Goal: Information Seeking & Learning: Learn about a topic

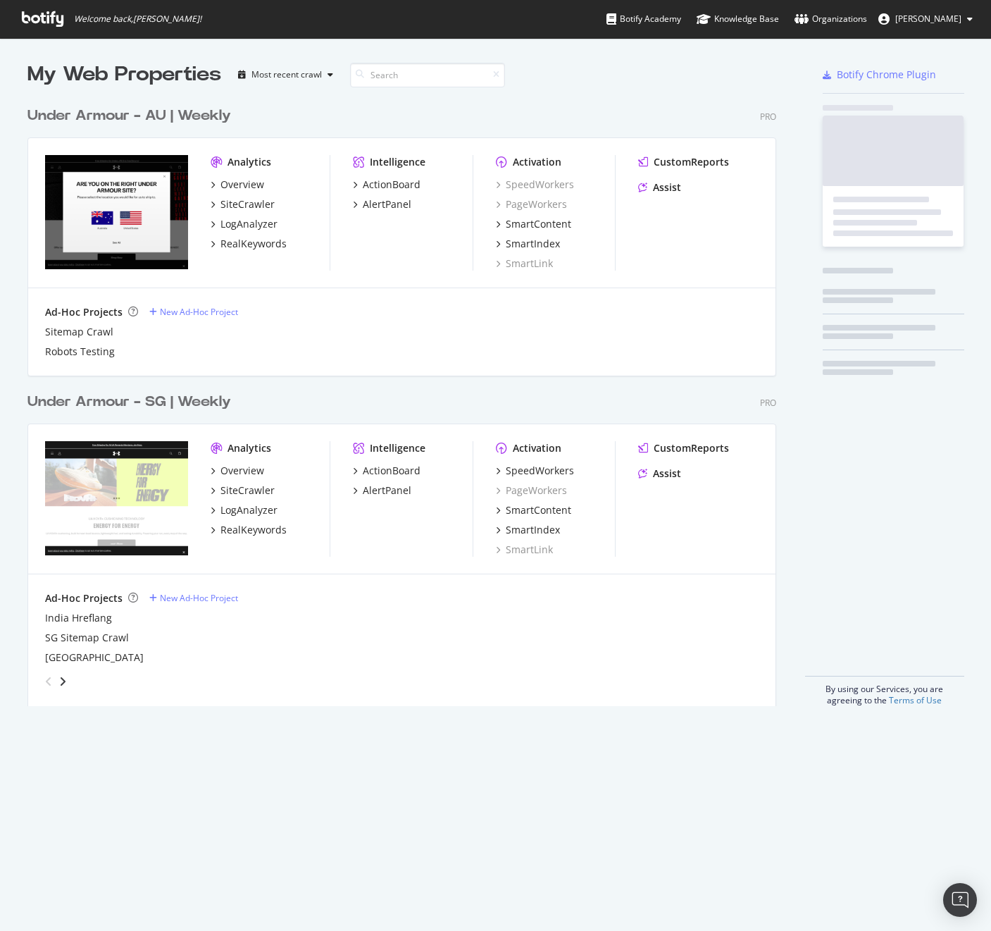
scroll to position [607, 750]
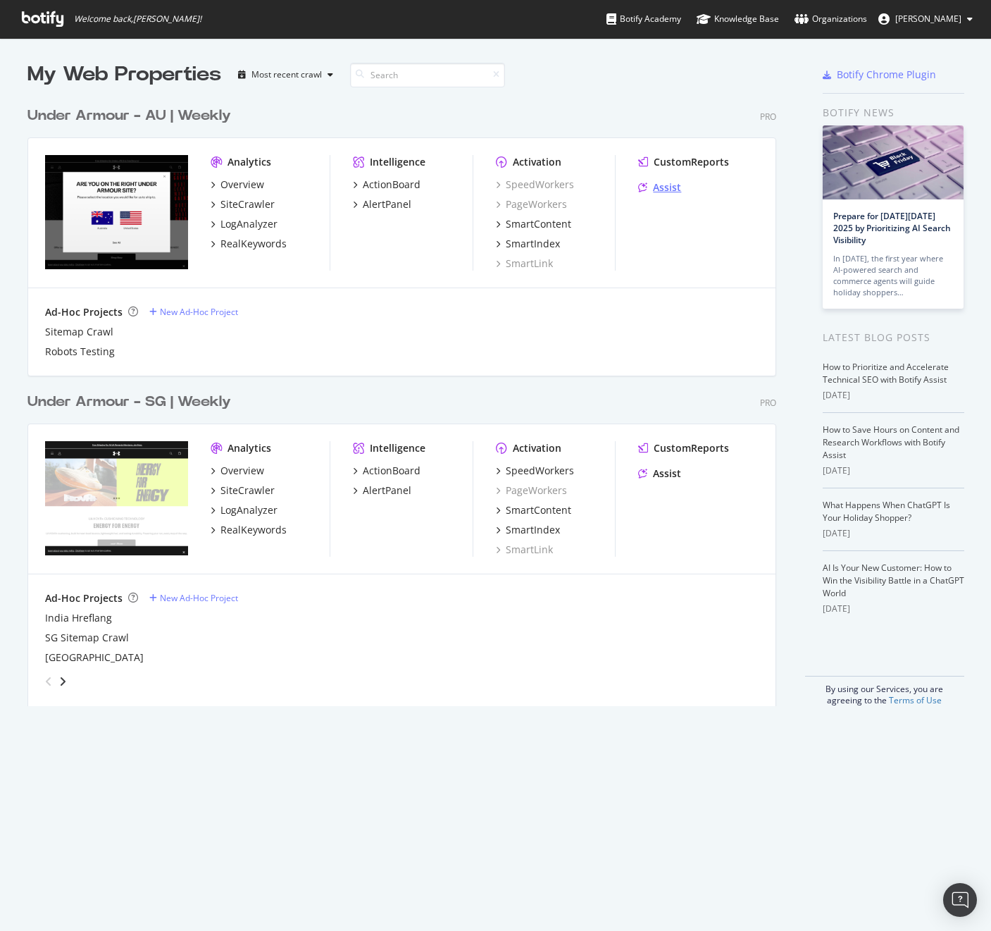
click at [659, 187] on div "Assist" at bounding box center [667, 187] width 28 height 14
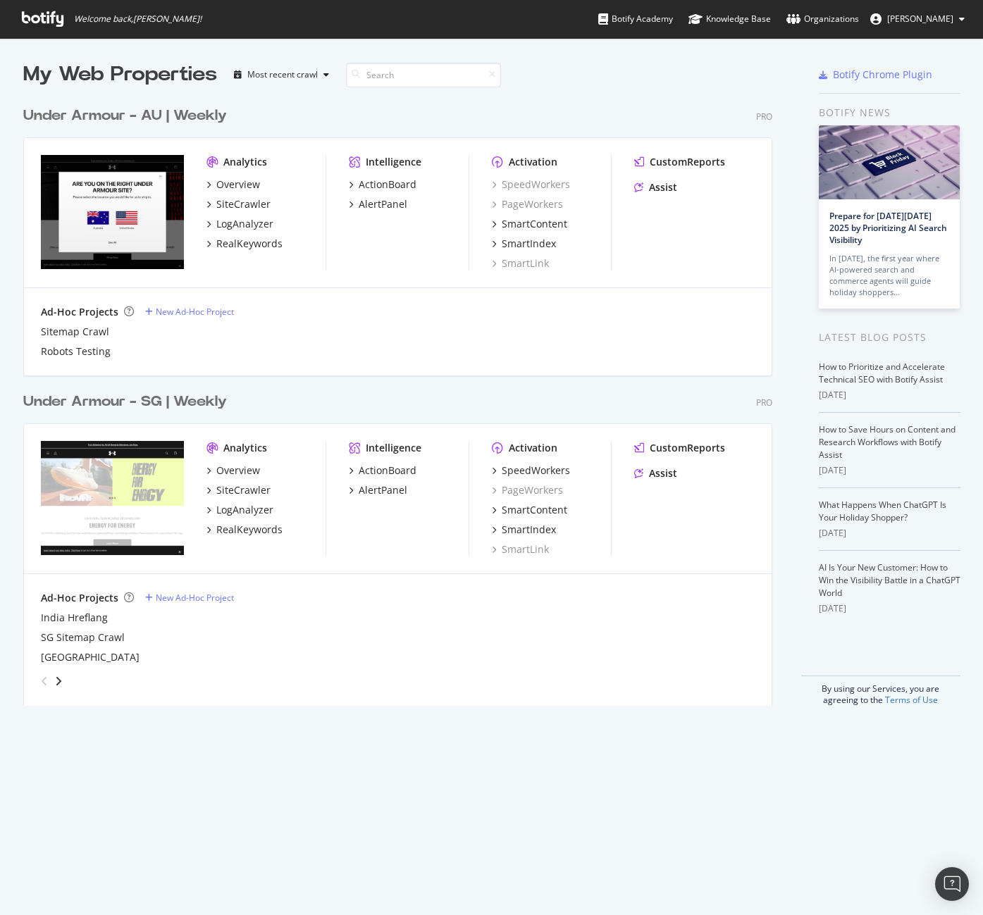
scroll to position [607, 742]
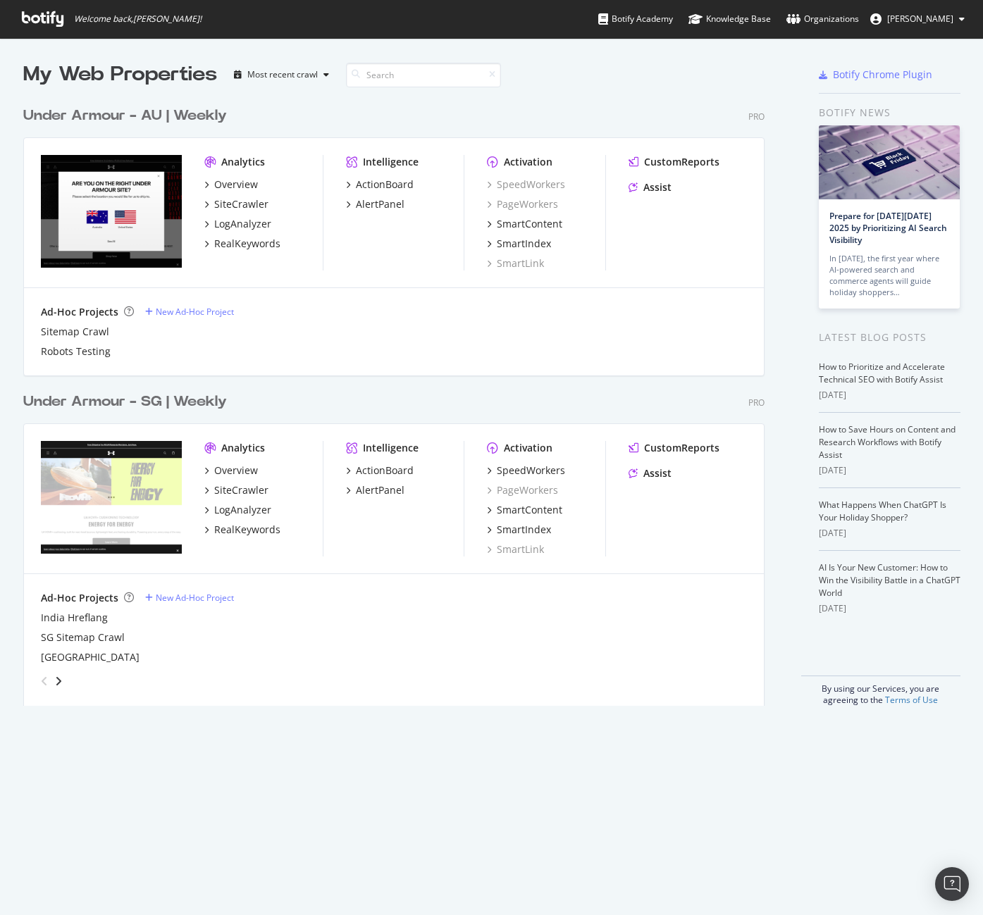
click at [27, 67] on div "My Web Properties" at bounding box center [120, 75] width 194 height 28
click at [664, 476] on div "Assist" at bounding box center [657, 473] width 28 height 14
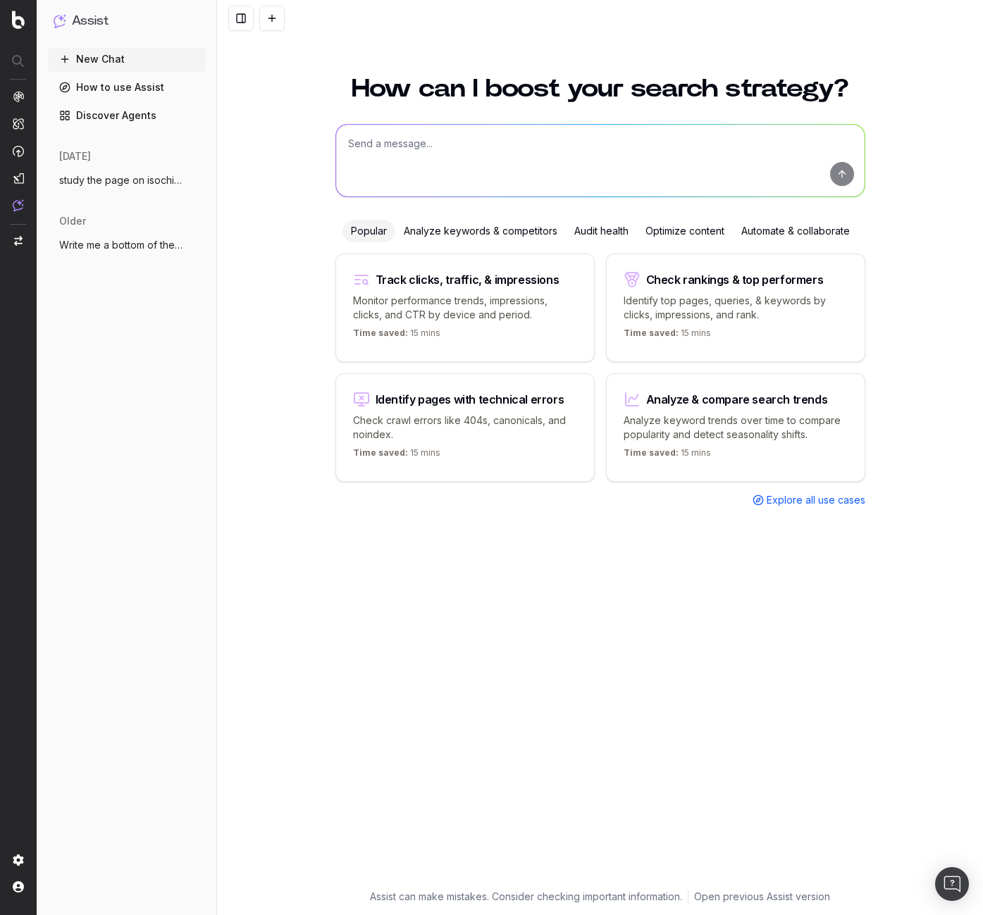
click at [142, 183] on span "study the page on isochill [URL]" at bounding box center [121, 180] width 124 height 14
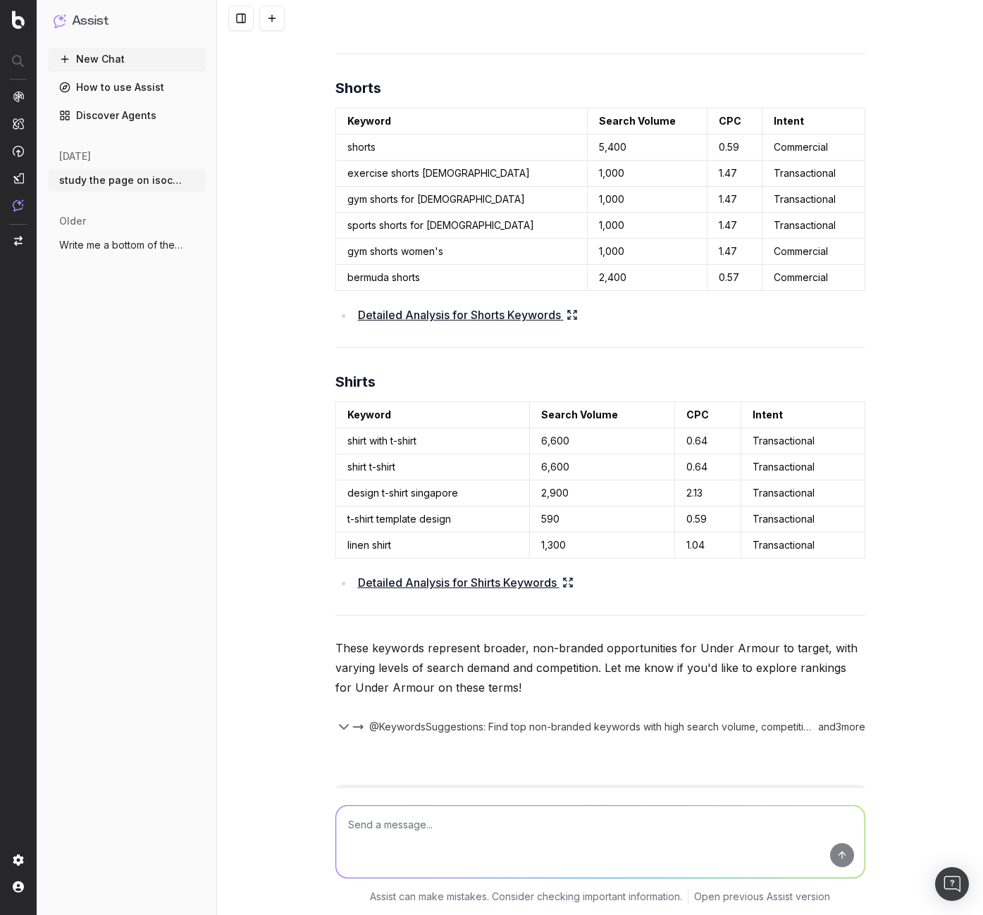
scroll to position [2625, 0]
click at [459, 728] on span "@KeywordsSuggestions: Find top non-branded keywords with high search volume, co…" at bounding box center [590, 728] width 442 height 14
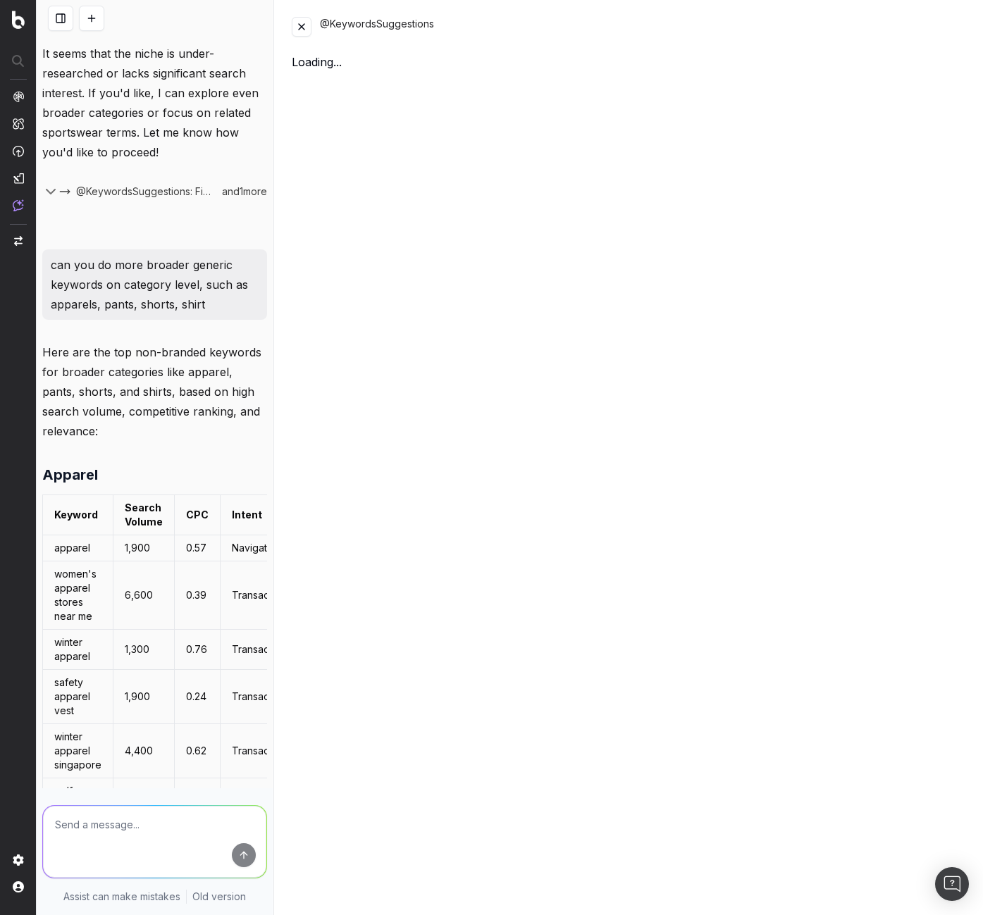
scroll to position [4106, 0]
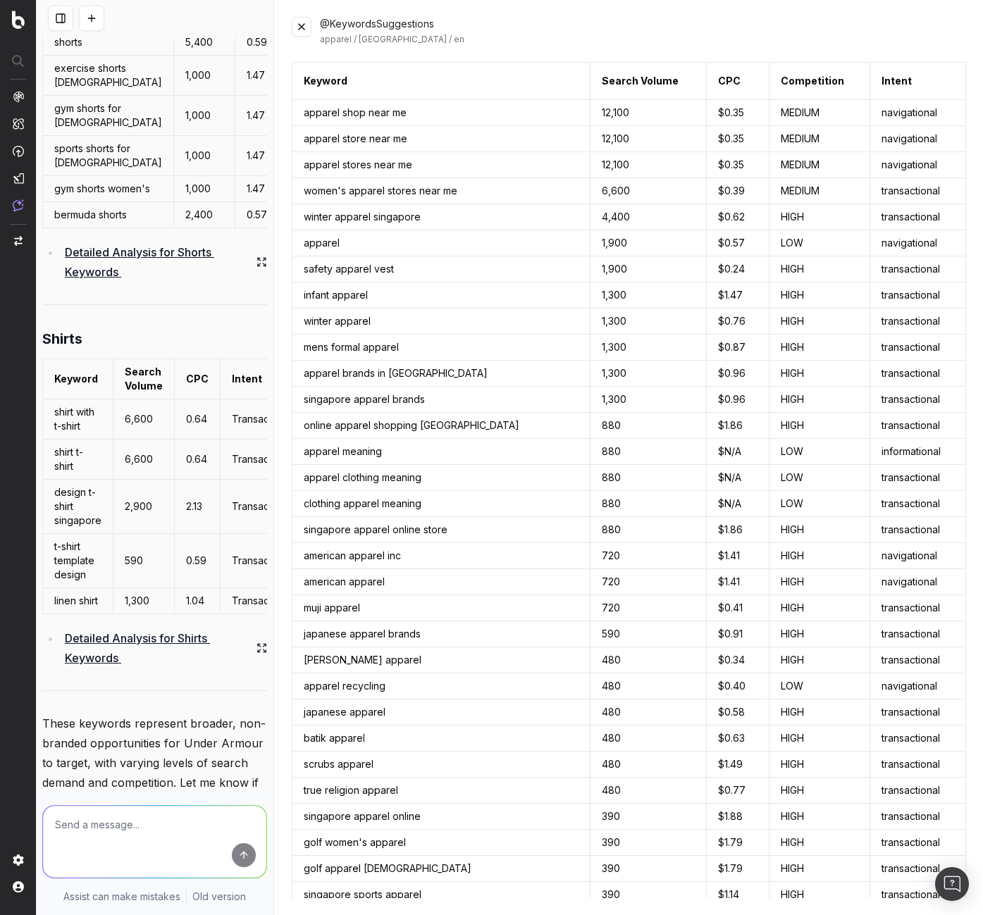
drag, startPoint x: 302, startPoint y: 23, endPoint x: 451, endPoint y: 33, distance: 149.0
click at [303, 24] on button at bounding box center [302, 27] width 20 height 20
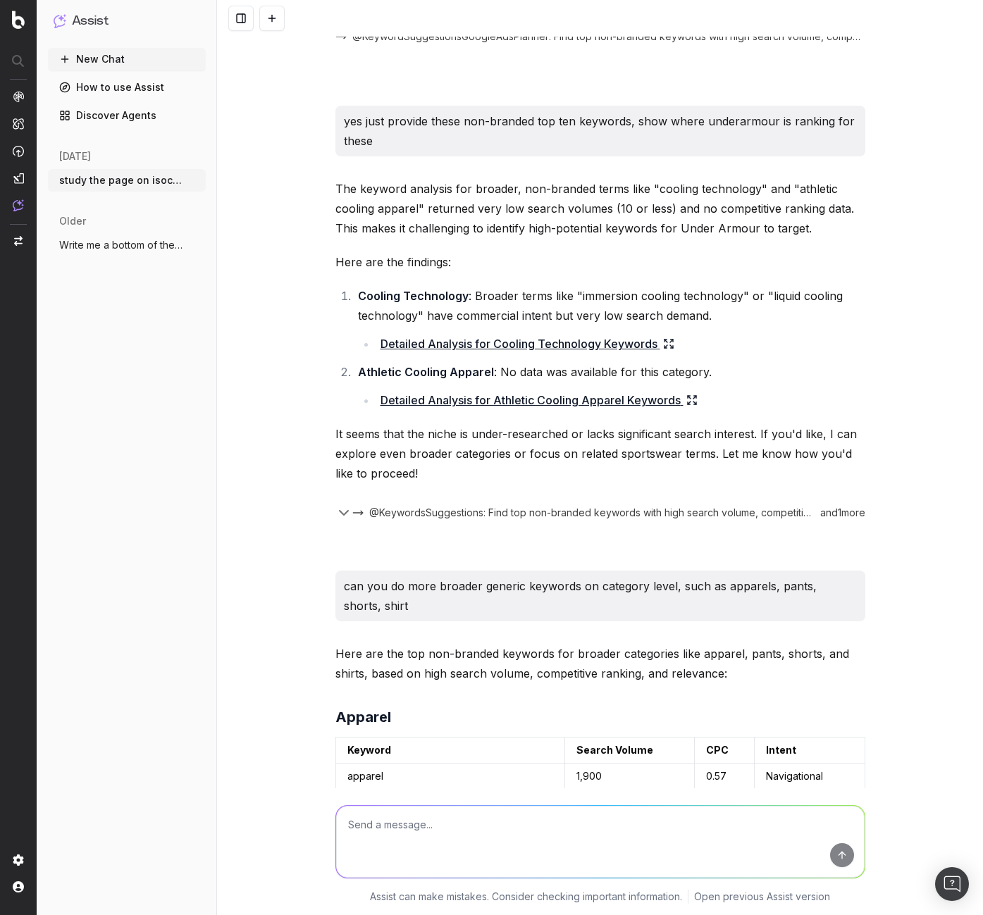
scroll to position [1103, 0]
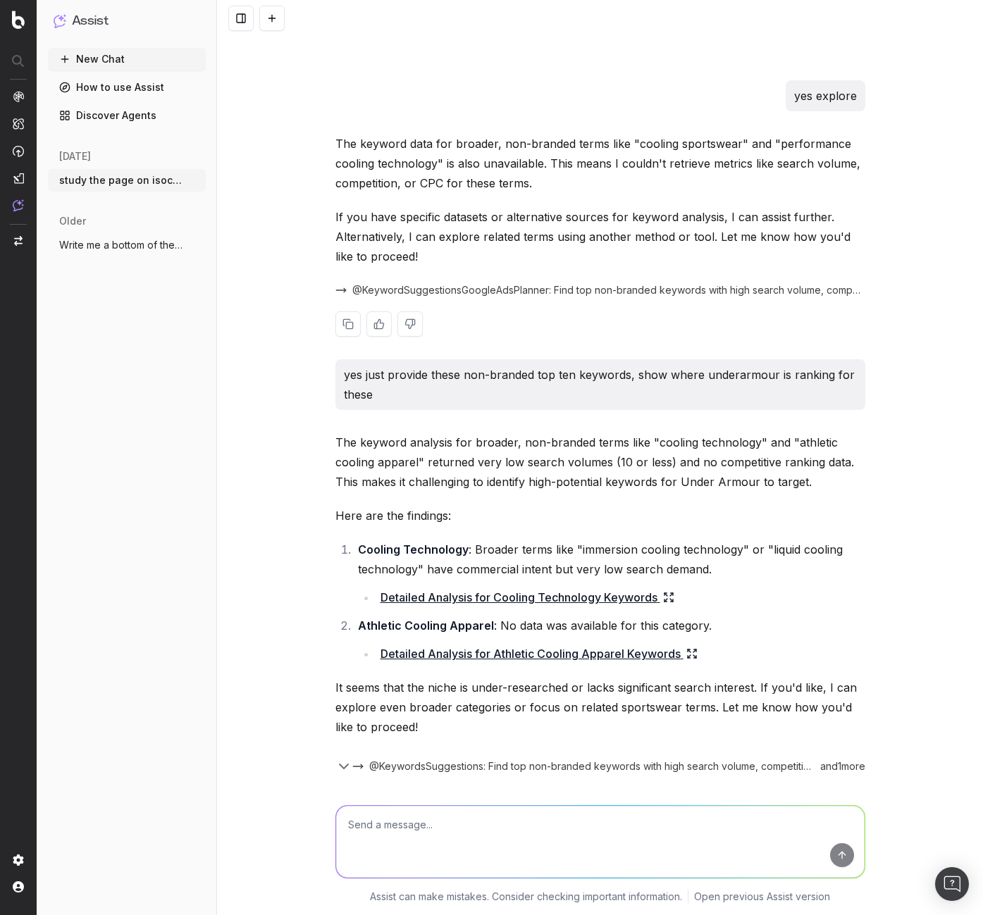
click at [437, 287] on span "@KeywordSuggestionsGoogleAdsPlanner: Find top non-branded keywords with high se…" at bounding box center [608, 290] width 513 height 14
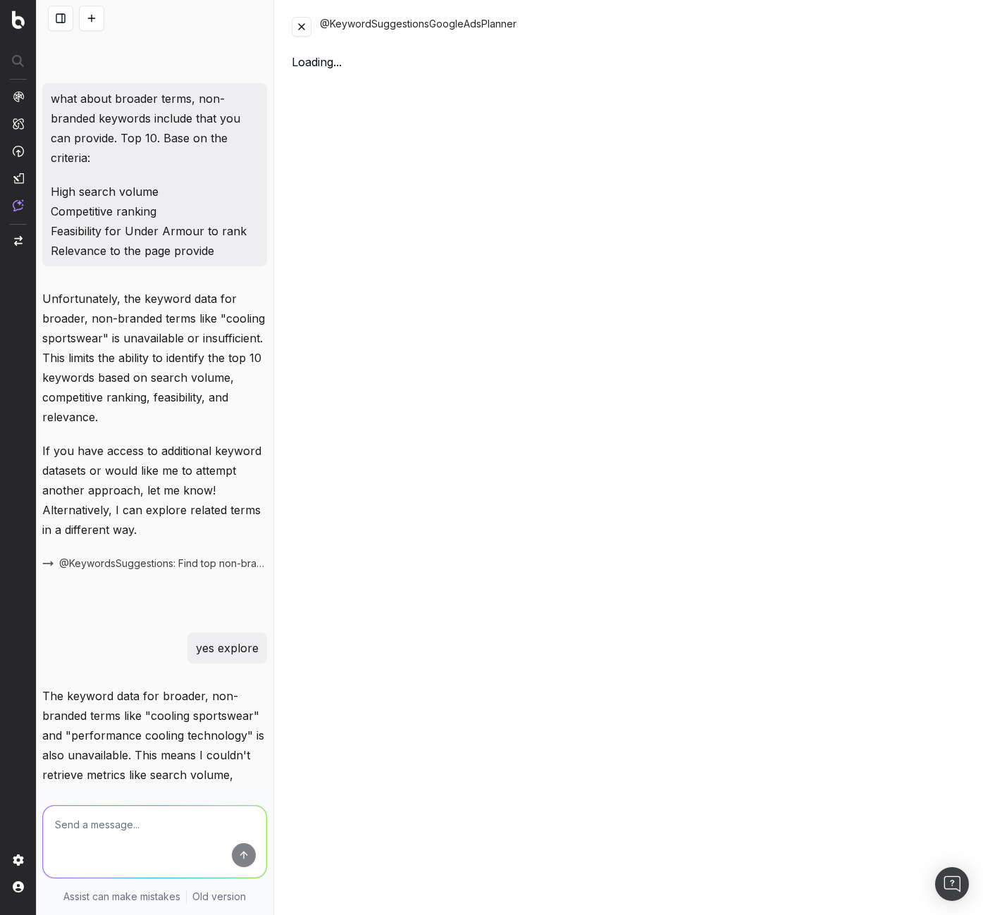
scroll to position [1735, 0]
